Goal: Information Seeking & Learning: Learn about a topic

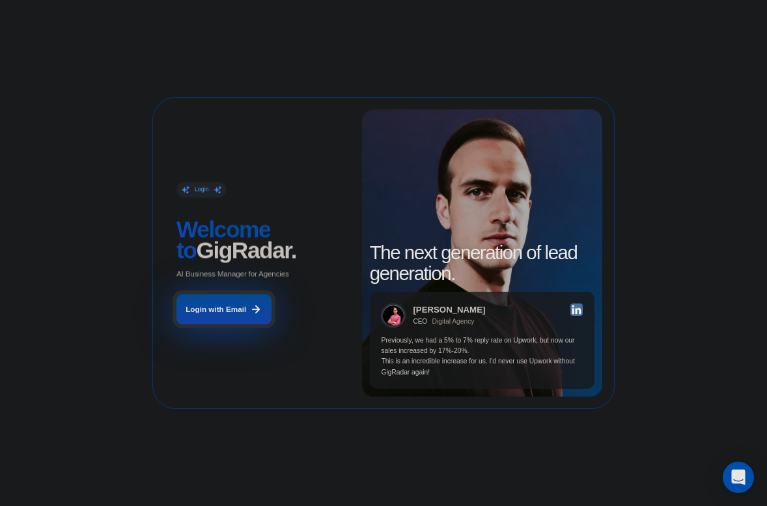
click at [237, 308] on div "Login with Email" at bounding box center [215, 309] width 61 height 10
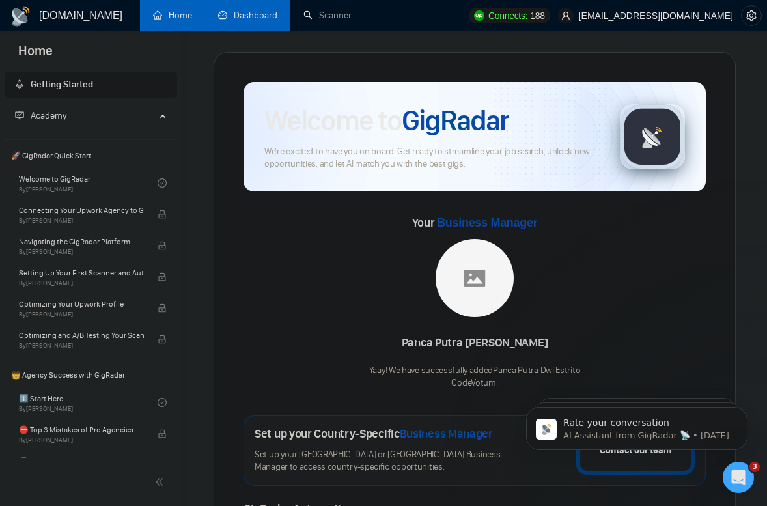
click at [263, 16] on link "Dashboard" at bounding box center [247, 15] width 59 height 11
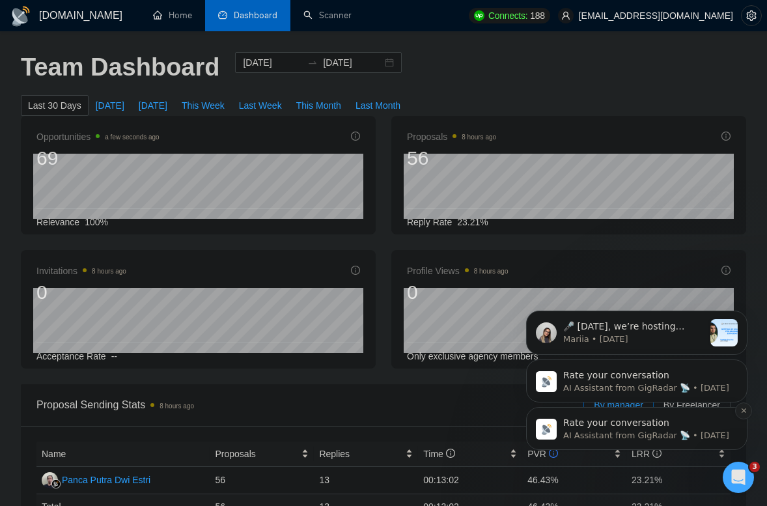
click at [743, 415] on button "Dismiss notification" at bounding box center [743, 410] width 17 height 17
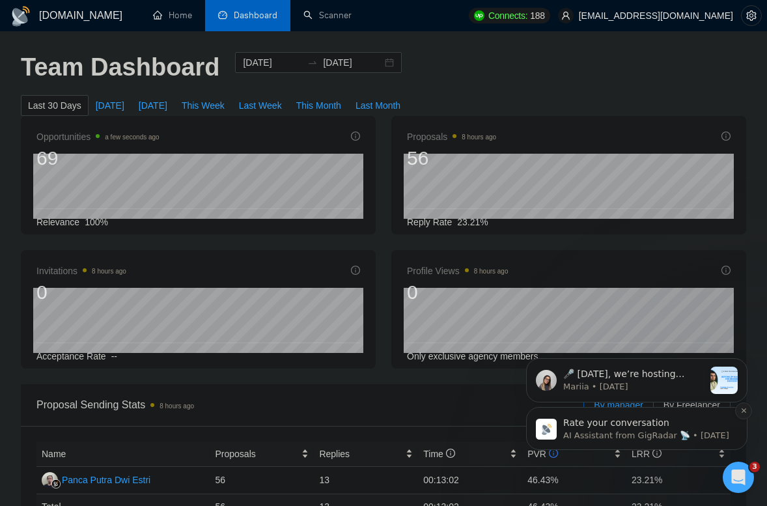
click at [741, 409] on icon "Dismiss notification" at bounding box center [743, 410] width 7 height 7
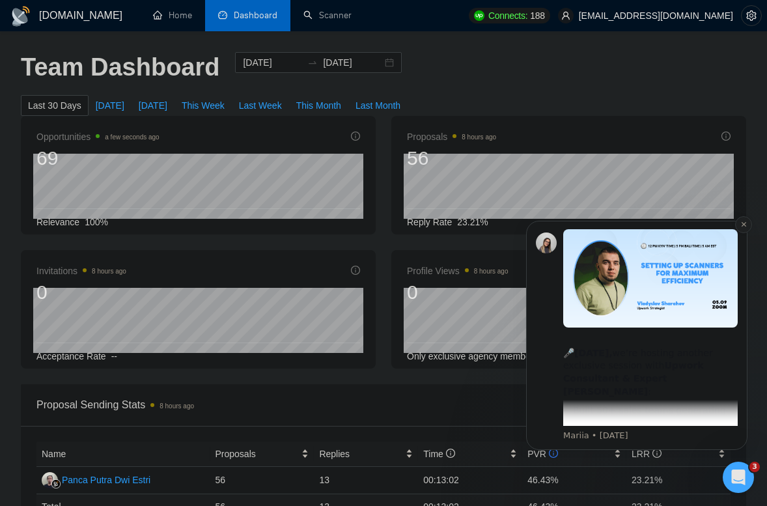
click at [743, 225] on icon "Dismiss notification" at bounding box center [743, 224] width 7 height 7
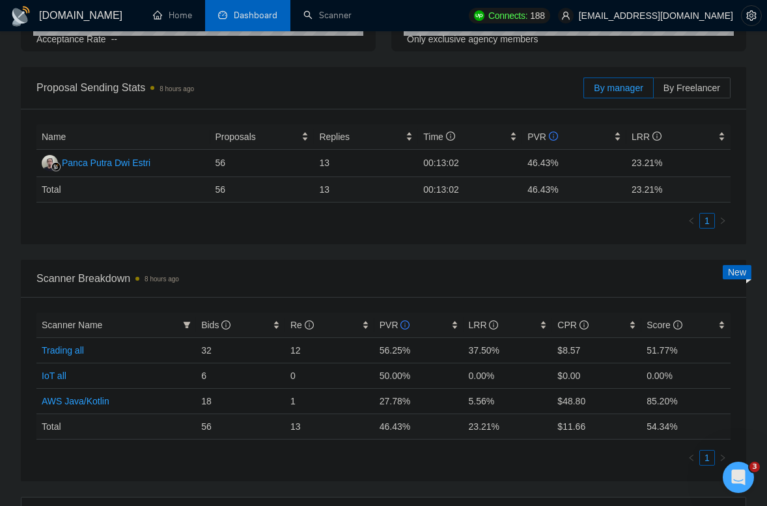
scroll to position [325, 0]
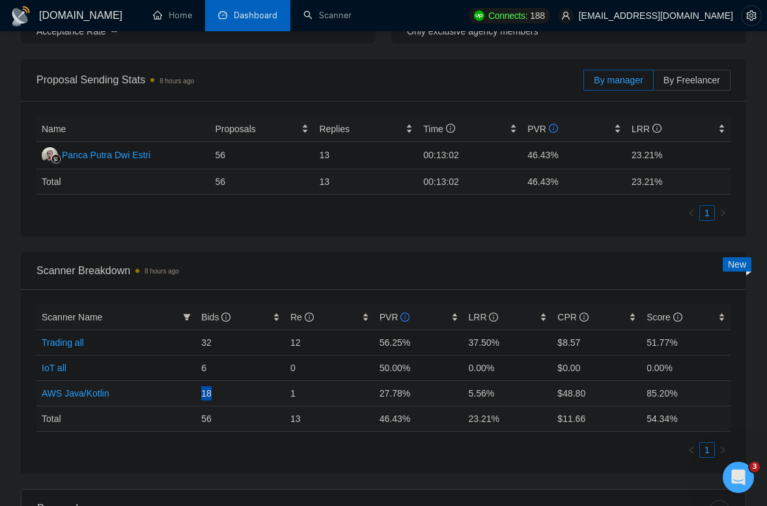
drag, startPoint x: 200, startPoint y: 395, endPoint x: 212, endPoint y: 395, distance: 12.4
click at [212, 395] on td "18" at bounding box center [240, 392] width 89 height 25
click at [225, 394] on td "18" at bounding box center [240, 392] width 89 height 25
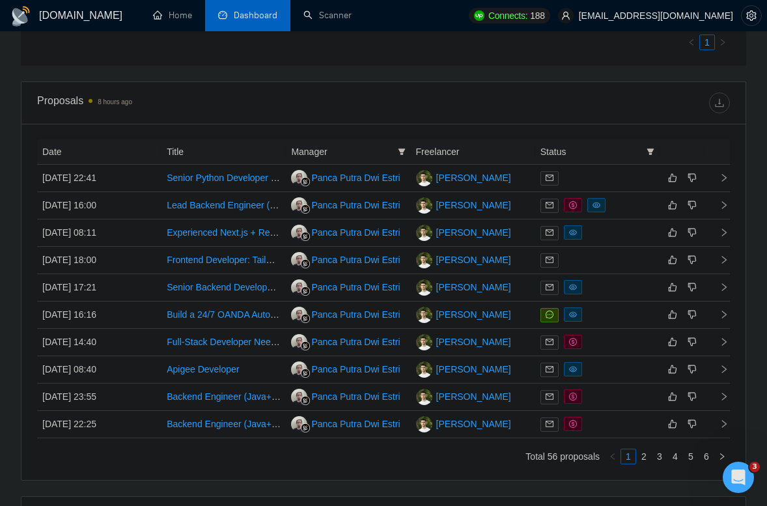
scroll to position [749, 0]
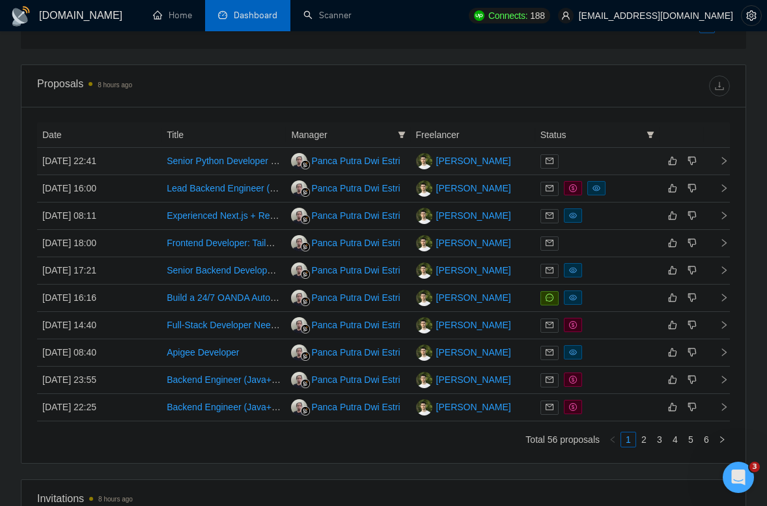
click at [146, 161] on td "13 Sep, 2025 22:41" at bounding box center [99, 161] width 124 height 27
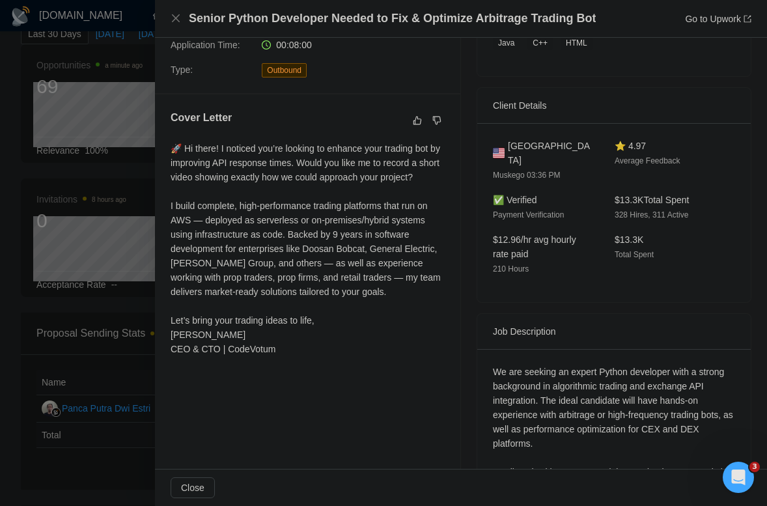
scroll to position [107, 0]
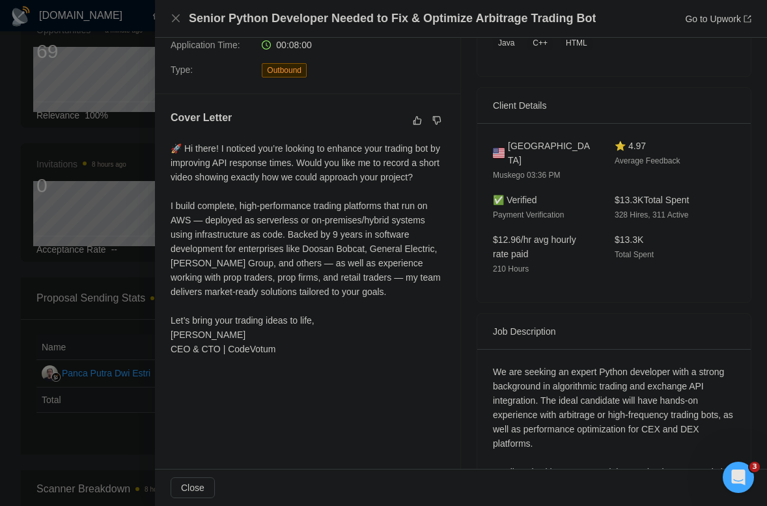
click at [96, 205] on div at bounding box center [383, 253] width 767 height 506
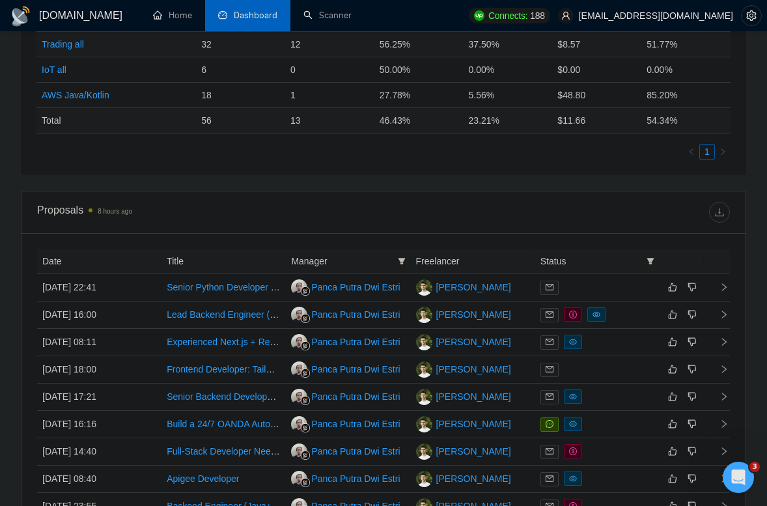
scroll to position [627, 0]
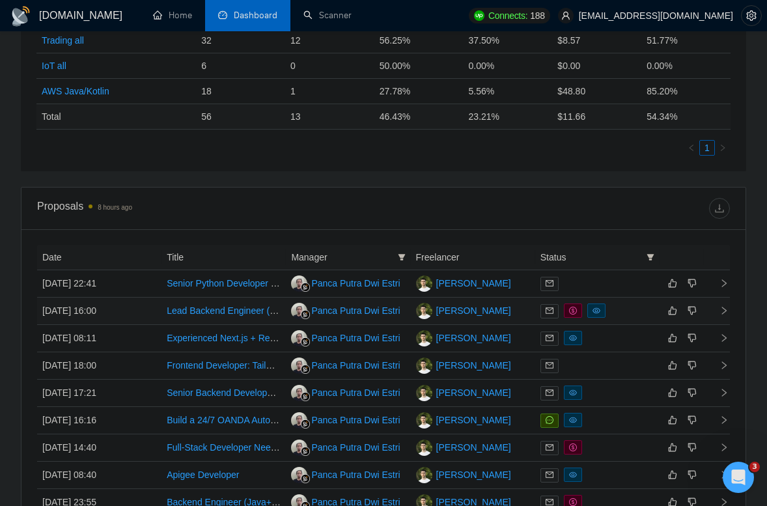
click at [139, 316] on td "12 Sep, 2025 16:00" at bounding box center [99, 310] width 124 height 27
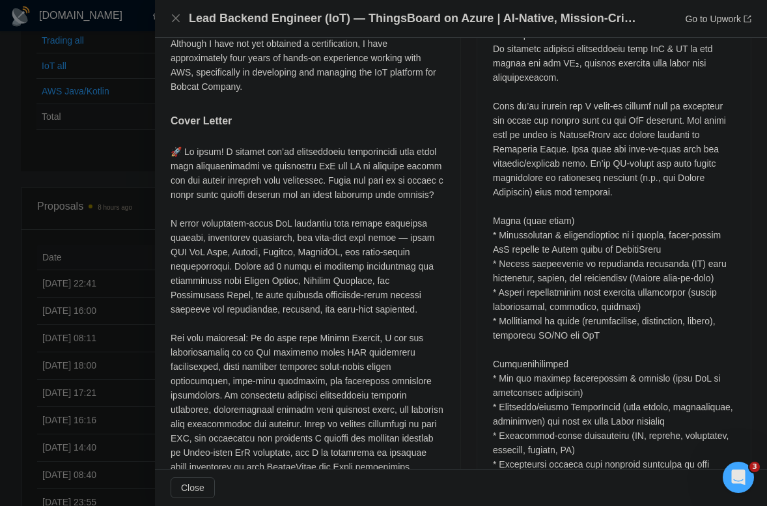
scroll to position [0, 0]
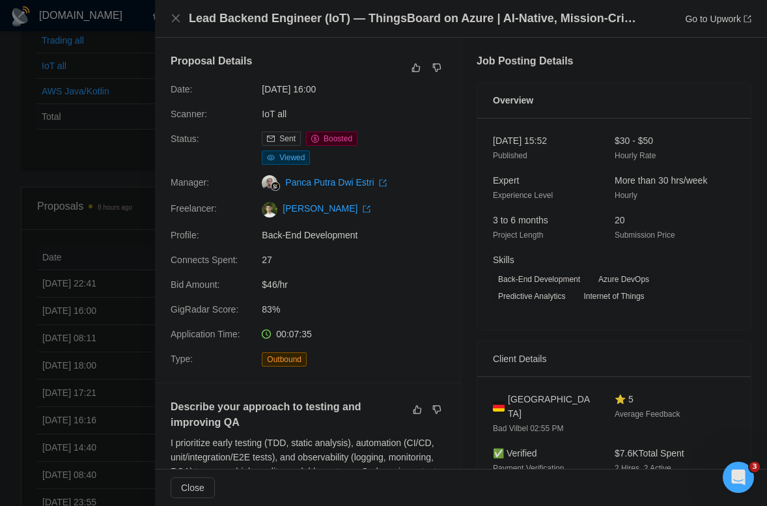
click at [124, 223] on div at bounding box center [383, 253] width 767 height 506
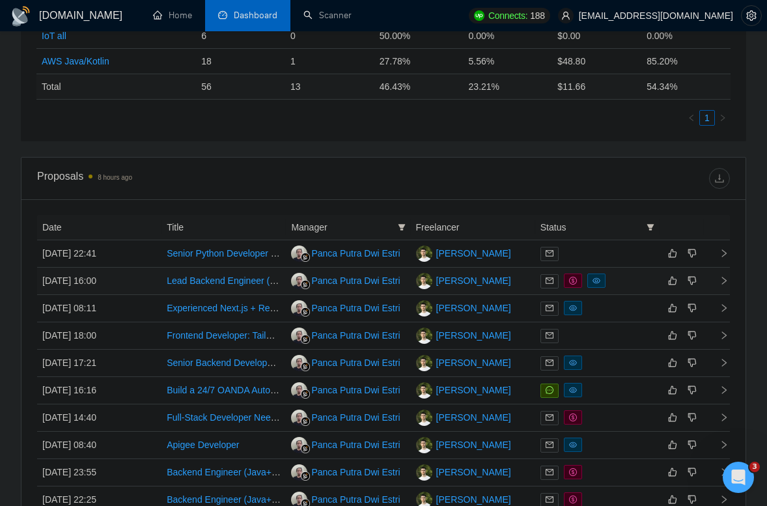
scroll to position [670, 0]
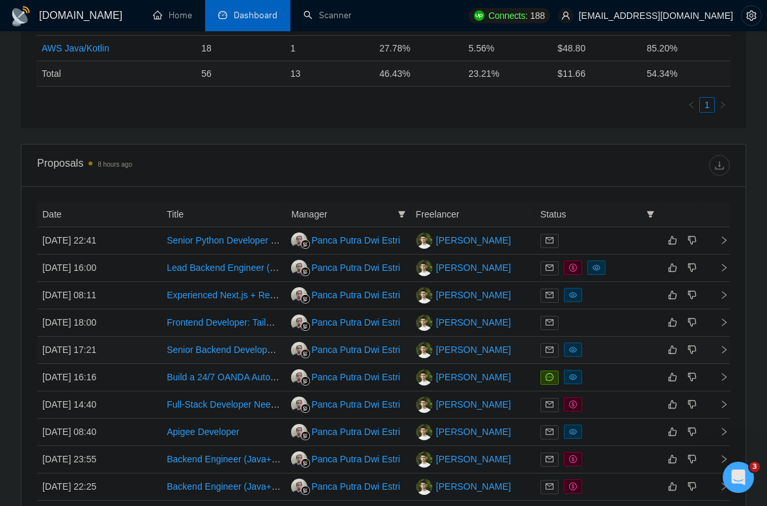
click at [150, 351] on td "10 Sep, 2025 17:21" at bounding box center [99, 349] width 124 height 27
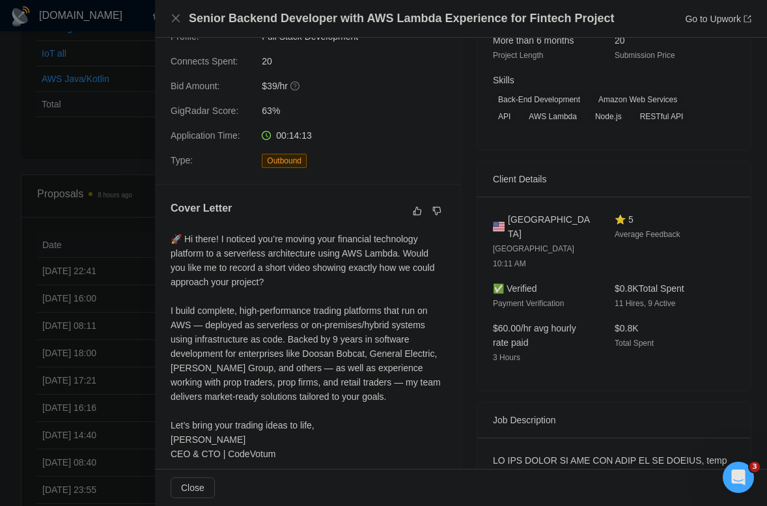
scroll to position [195, 0]
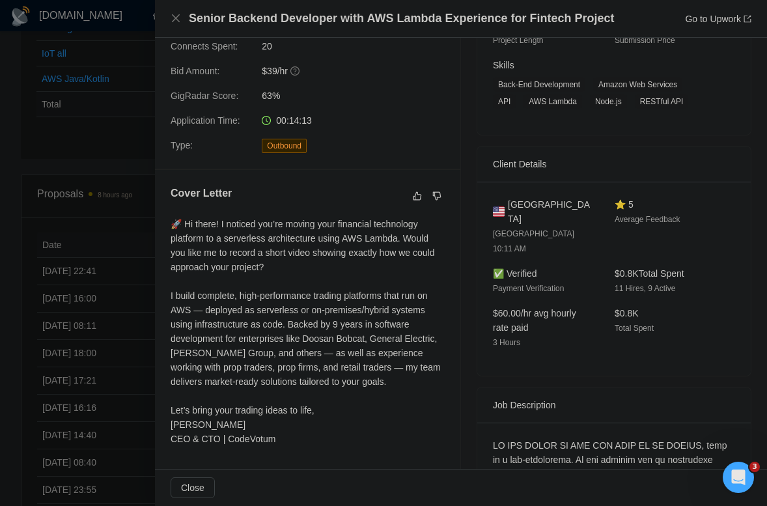
click at [92, 279] on div at bounding box center [383, 253] width 767 height 506
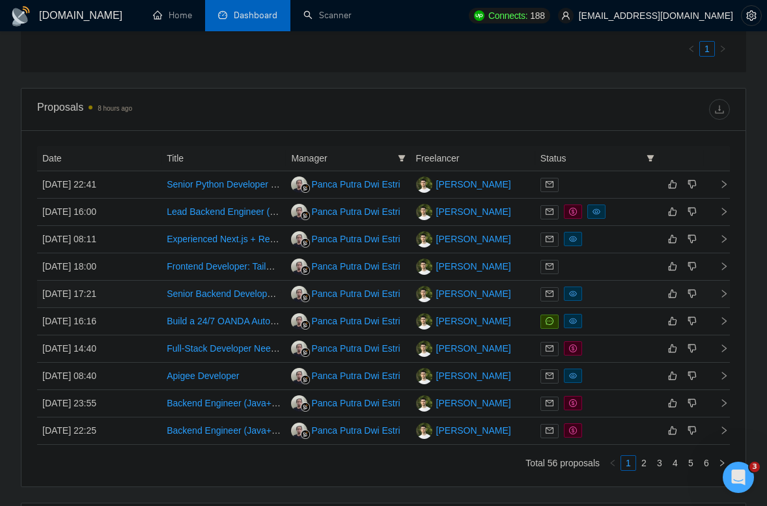
scroll to position [725, 0]
click at [149, 211] on td "12 Sep, 2025 16:00" at bounding box center [99, 212] width 124 height 27
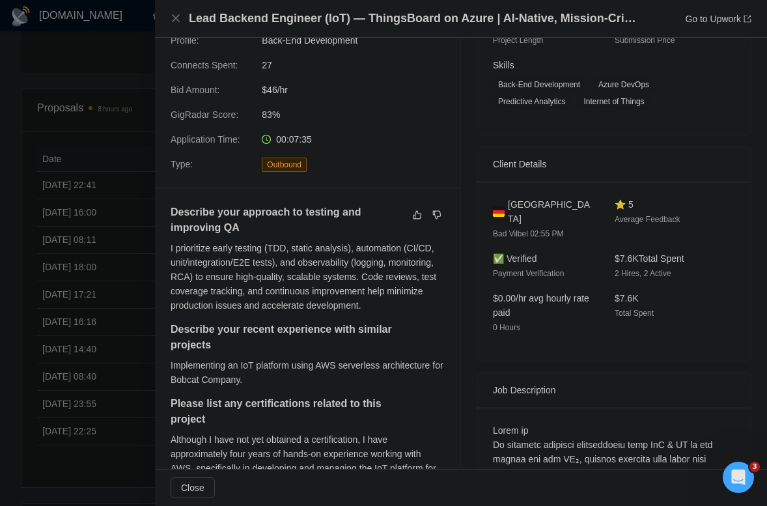
click at [128, 259] on div at bounding box center [383, 253] width 767 height 506
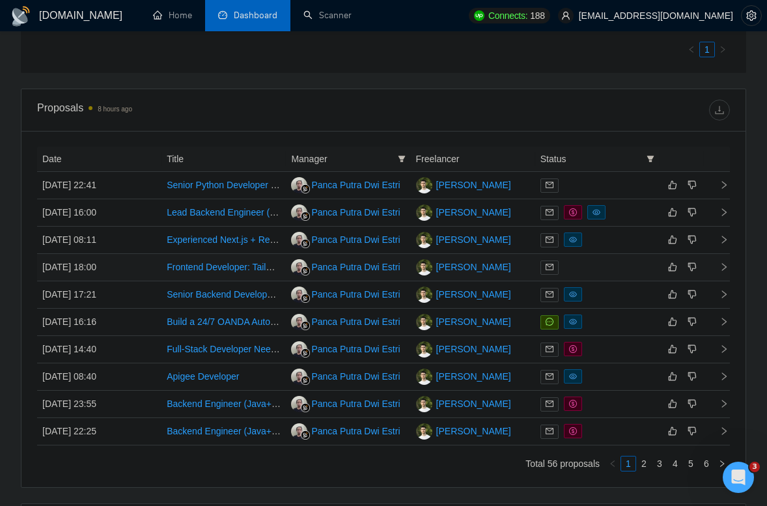
click at [151, 266] on td "10 Sep, 2025 18:00" at bounding box center [99, 267] width 124 height 27
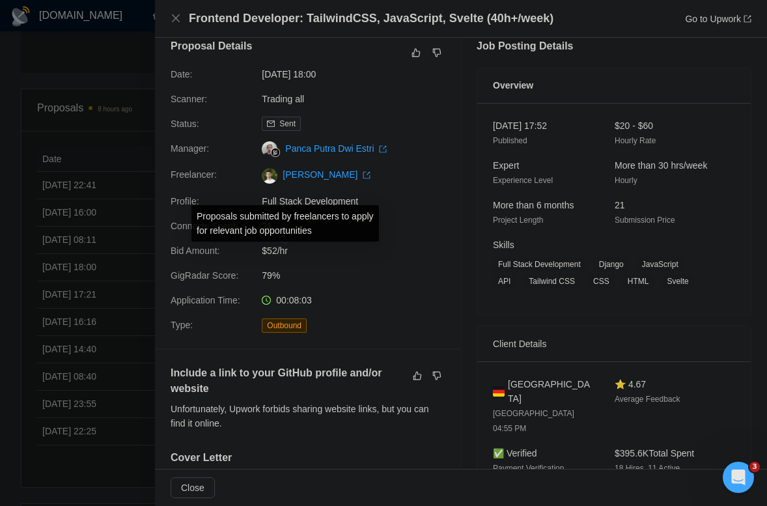
scroll to position [0, 0]
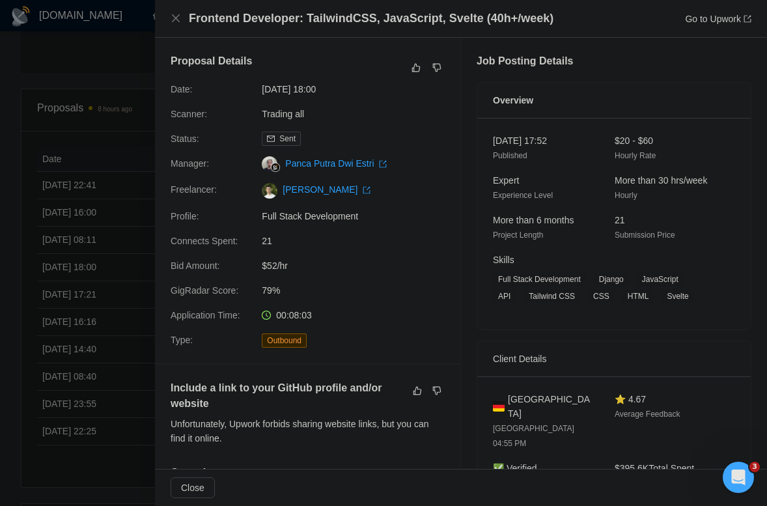
click at [147, 266] on div at bounding box center [383, 253] width 767 height 506
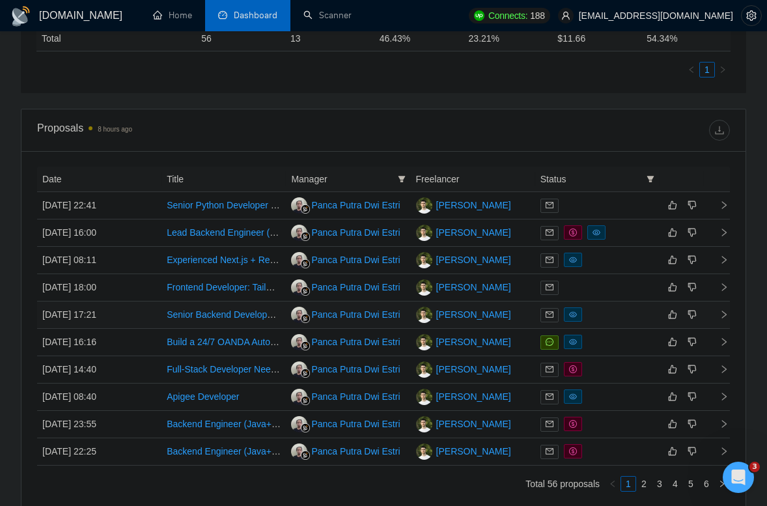
scroll to position [704, 0]
click at [141, 314] on td "10 Sep, 2025 17:21" at bounding box center [99, 315] width 124 height 27
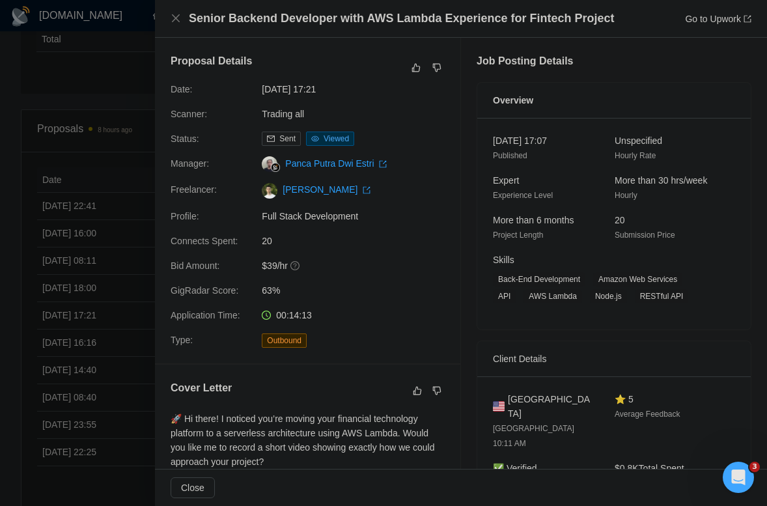
click at [100, 81] on div at bounding box center [383, 253] width 767 height 506
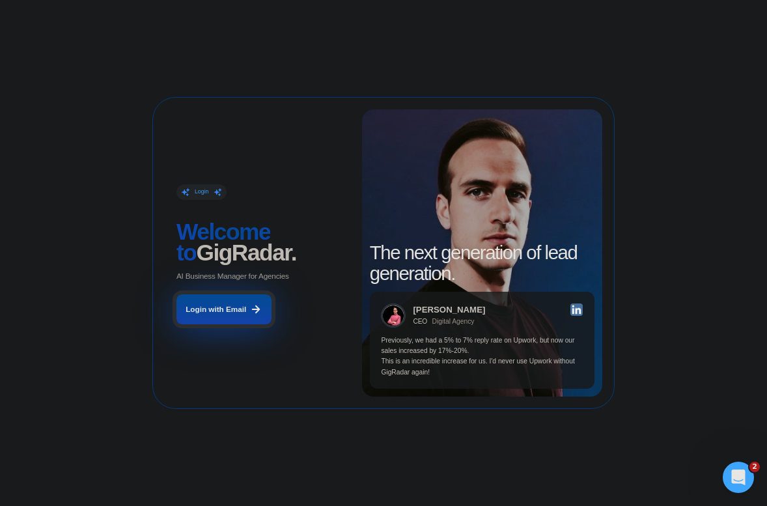
click at [230, 312] on div "Login with Email" at bounding box center [215, 309] width 61 height 10
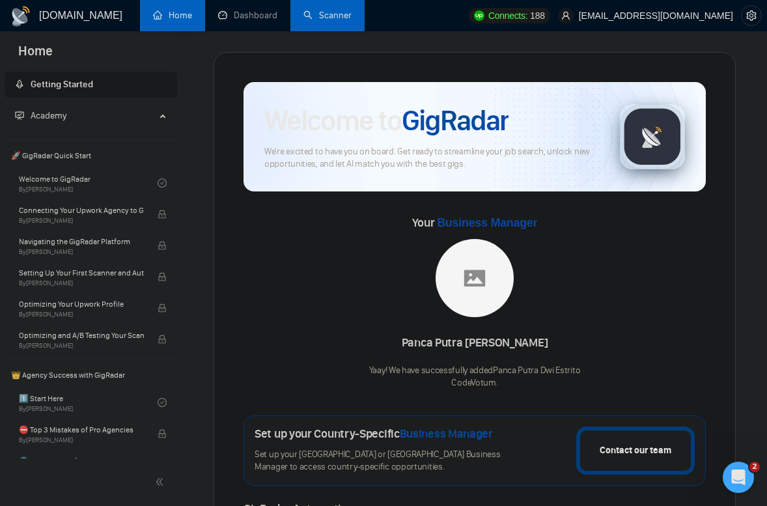
click at [321, 20] on link "Scanner" at bounding box center [327, 15] width 48 height 11
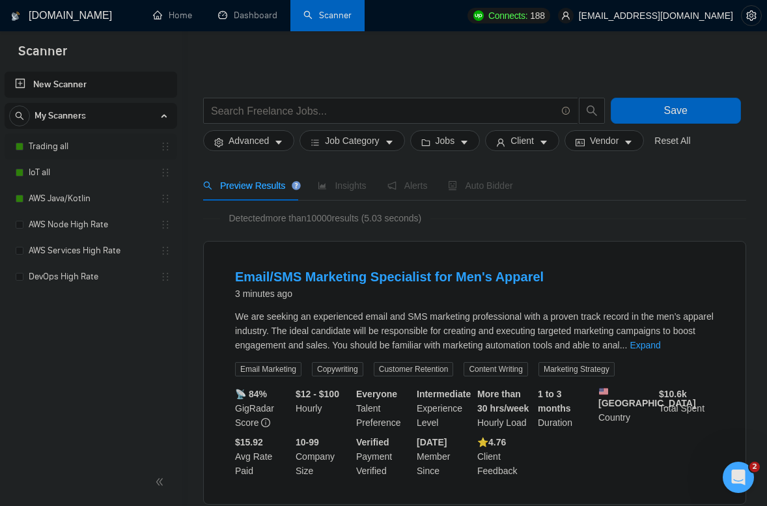
click at [73, 150] on link "Trading all" at bounding box center [91, 146] width 124 height 26
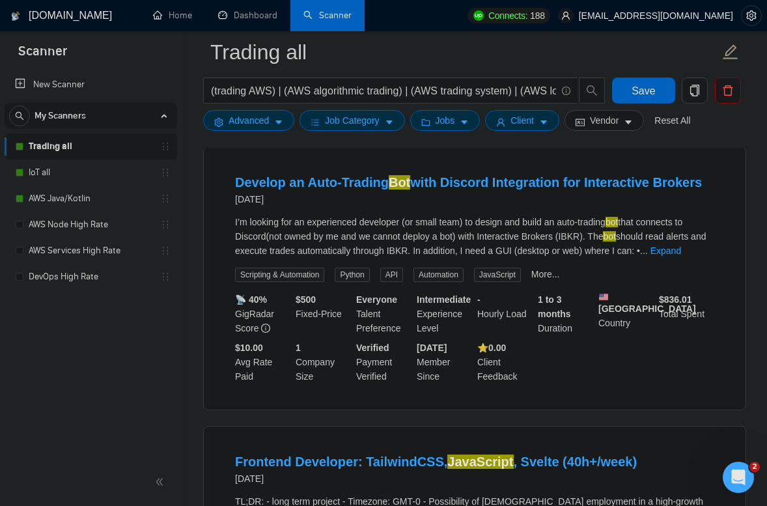
scroll to position [1262, 0]
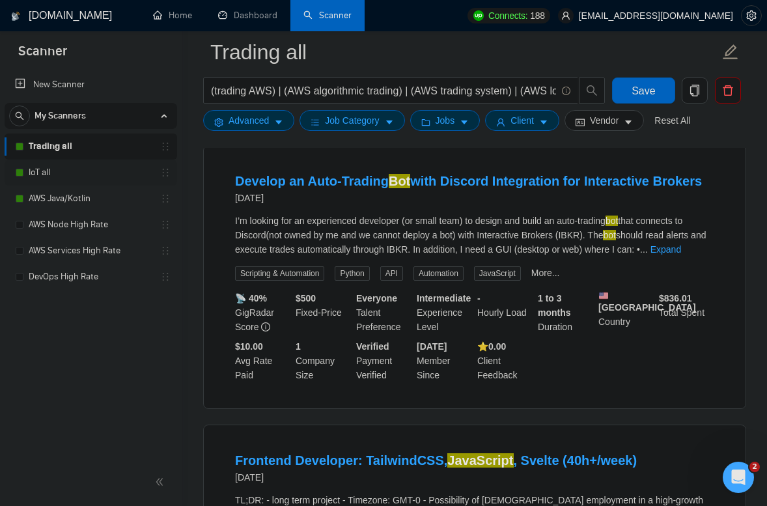
click at [69, 163] on link "IoT all" at bounding box center [91, 172] width 124 height 26
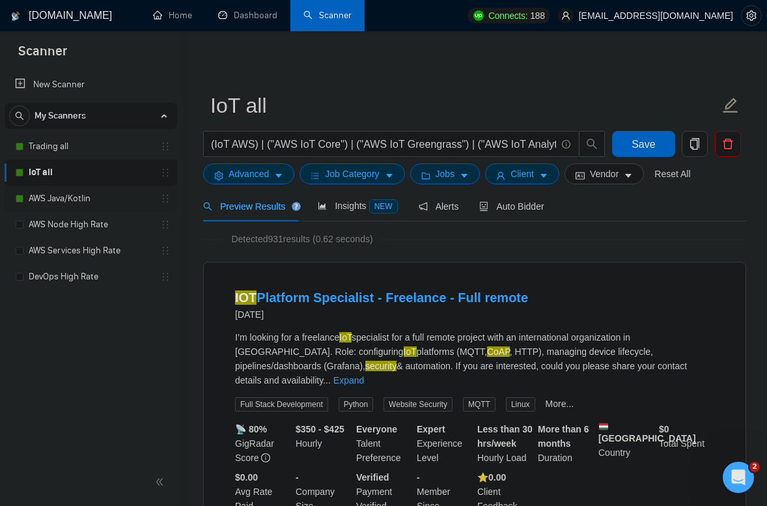
click at [71, 200] on link "AWS Java/Kotlin" at bounding box center [91, 198] width 124 height 26
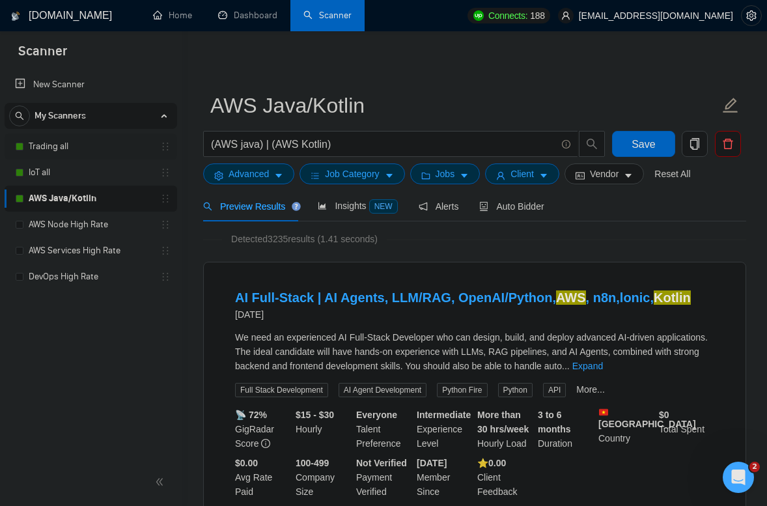
click at [97, 157] on link "Trading all" at bounding box center [91, 146] width 124 height 26
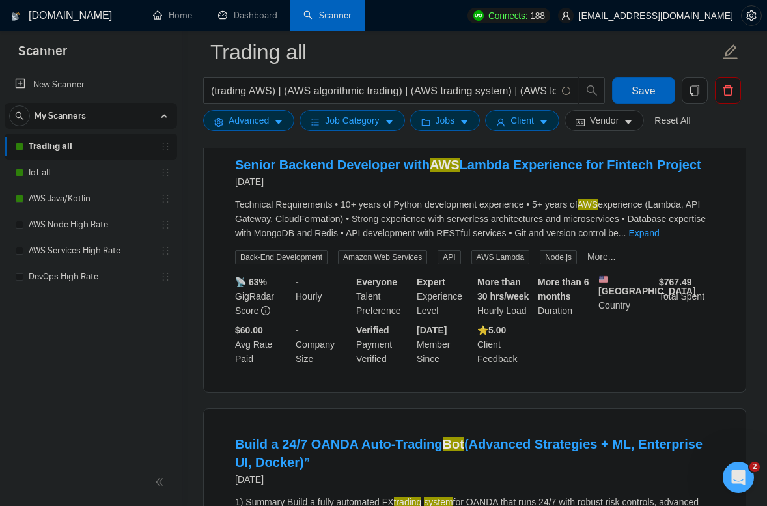
scroll to position [1834, 0]
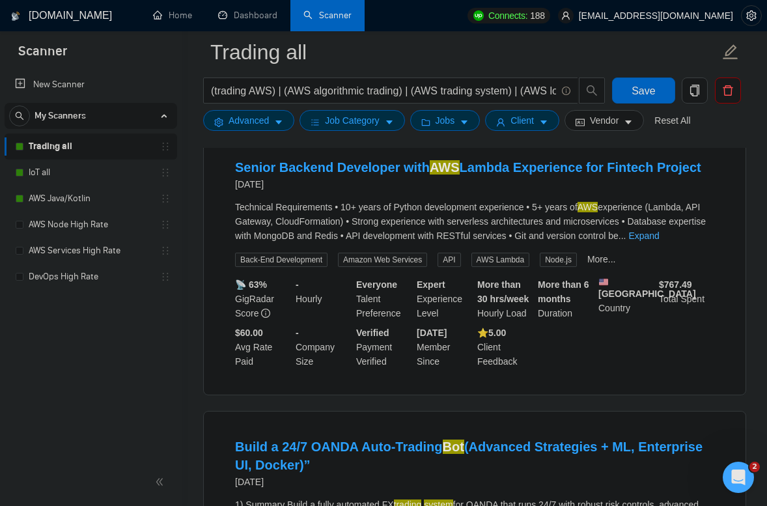
click at [659, 241] on link "Expand" at bounding box center [643, 235] width 31 height 10
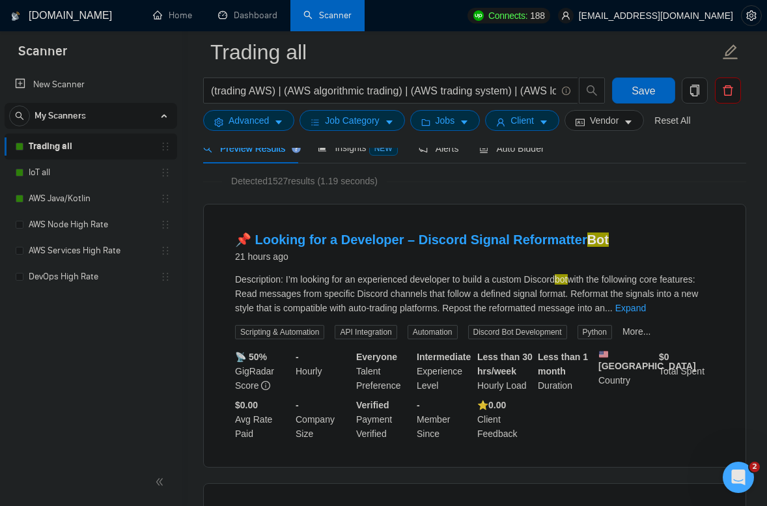
scroll to position [0, 0]
